Goal: Task Accomplishment & Management: Use online tool/utility

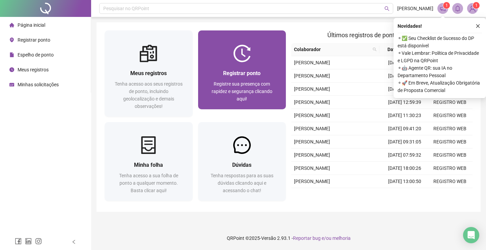
click at [240, 65] on div "Registrar ponto Registre sua presença com rapidez e segurança clicando aqui!" at bounding box center [242, 85] width 88 height 47
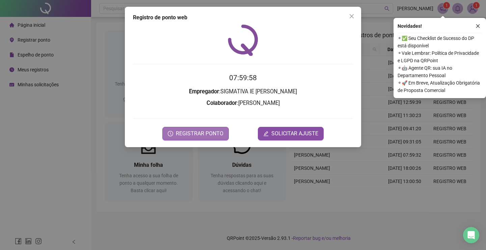
click at [177, 136] on button "REGISTRAR PONTO" at bounding box center [195, 134] width 67 height 14
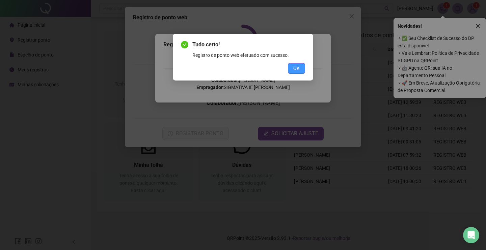
click at [296, 71] on span "OK" at bounding box center [297, 68] width 6 height 7
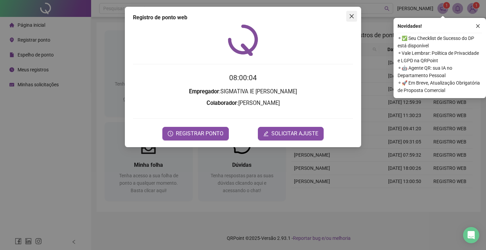
click at [353, 15] on icon "close" at bounding box center [351, 16] width 5 height 5
